Goal: Find contact information: Find contact information

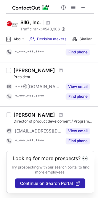
scroll to position [187, 0]
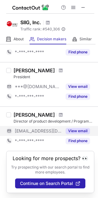
click at [78, 128] on button "View email" at bounding box center [78, 131] width 24 height 6
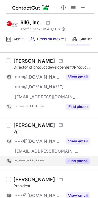
scroll to position [63, 0]
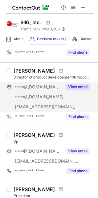
click at [78, 86] on button "View email" at bounding box center [78, 87] width 24 height 6
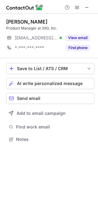
scroll to position [134, 98]
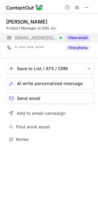
click at [79, 37] on button "View email" at bounding box center [78, 38] width 24 height 6
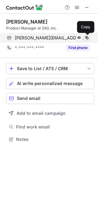
click at [86, 37] on span at bounding box center [87, 37] width 5 height 5
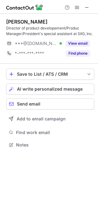
scroll to position [140, 98]
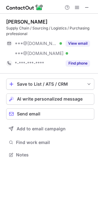
scroll to position [150, 98]
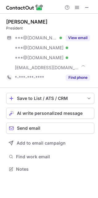
scroll to position [164, 98]
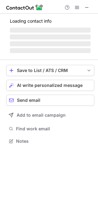
scroll to position [3, 3]
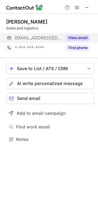
click at [79, 35] on button "View email" at bounding box center [78, 38] width 24 height 6
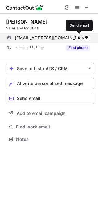
click at [79, 37] on span at bounding box center [79, 37] width 5 height 5
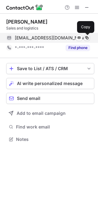
click at [88, 37] on span at bounding box center [87, 37] width 5 height 5
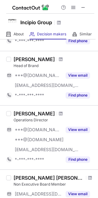
scroll to position [372, 0]
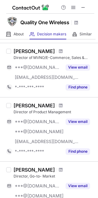
scroll to position [217, 0]
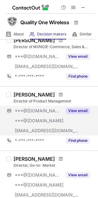
click at [80, 110] on button "View email" at bounding box center [78, 110] width 24 height 6
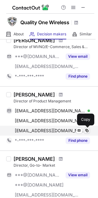
click at [88, 129] on span at bounding box center [87, 130] width 5 height 5
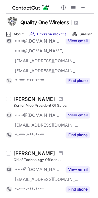
scroll to position [0, 0]
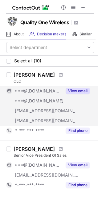
click at [81, 90] on button "View email" at bounding box center [78, 91] width 24 height 6
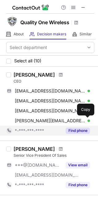
drag, startPoint x: 87, startPoint y: 120, endPoint x: 78, endPoint y: 128, distance: 11.7
click at [87, 120] on span at bounding box center [87, 120] width 5 height 5
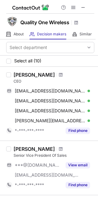
drag, startPoint x: 23, startPoint y: 74, endPoint x: 51, endPoint y: 73, distance: 28.2
click at [51, 73] on div "John Chiorando" at bounding box center [35, 75] width 42 height 6
drag, startPoint x: 12, startPoint y: 73, endPoint x: 50, endPoint y: 73, distance: 38.4
click at [50, 73] on div "John Chiorando CEO chiorando@yahoo.com Verified Send email Copy jchiorando@comc…" at bounding box center [53, 104] width 84 height 64
copy div "John Chiorando"
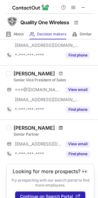
scroll to position [482, 0]
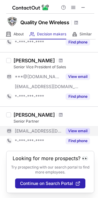
click at [79, 128] on button "View email" at bounding box center [78, 131] width 24 height 6
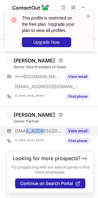
drag, startPoint x: 48, startPoint y: 126, endPoint x: 26, endPoint y: 126, distance: 22.0
click at [26, 128] on div "***@q1w.net" at bounding box center [38, 131] width 47 height 6
copy span "q1w.net"
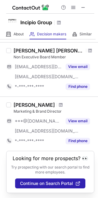
scroll to position [472, 0]
click at [84, 6] on span at bounding box center [83, 7] width 5 height 5
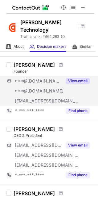
scroll to position [310, 0]
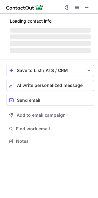
scroll to position [136, 98]
